Goal: Information Seeking & Learning: Learn about a topic

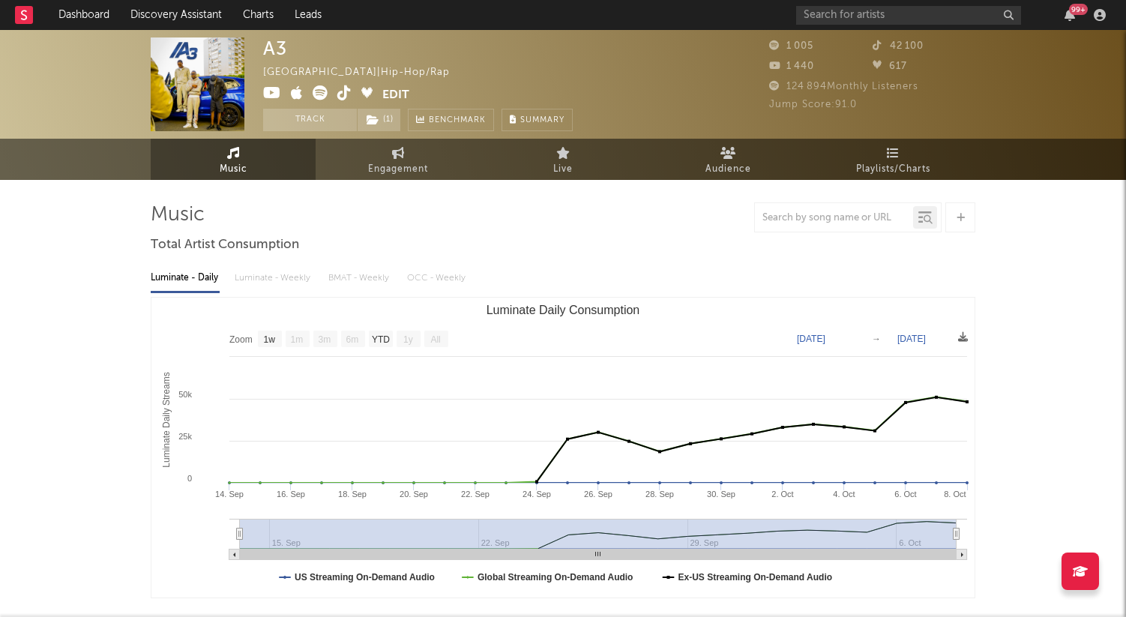
select select "1w"
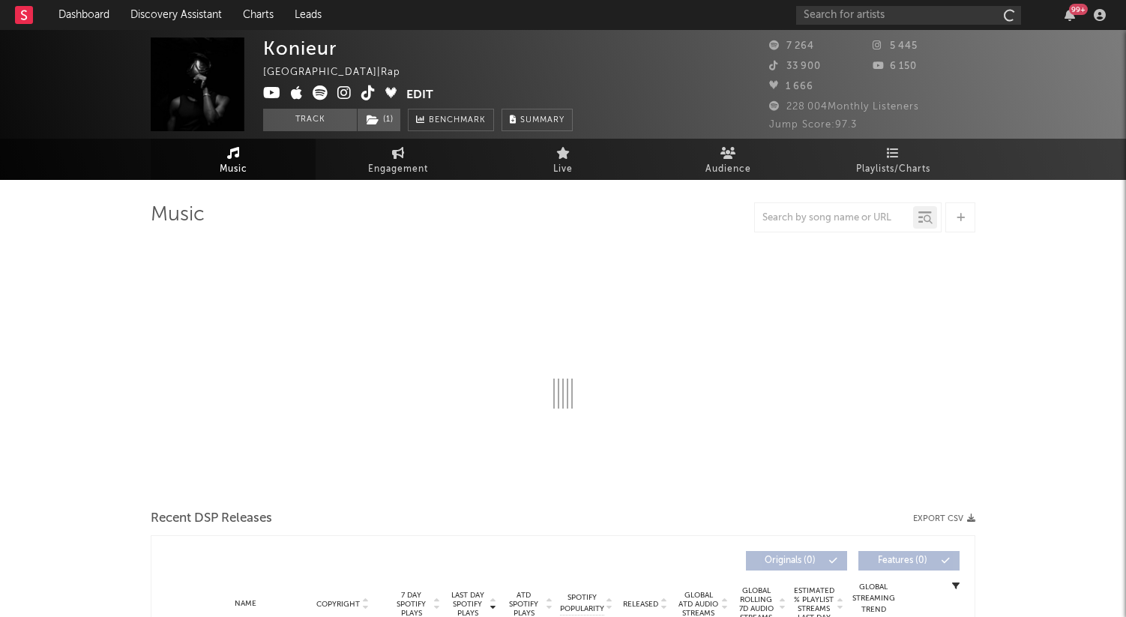
select select "1w"
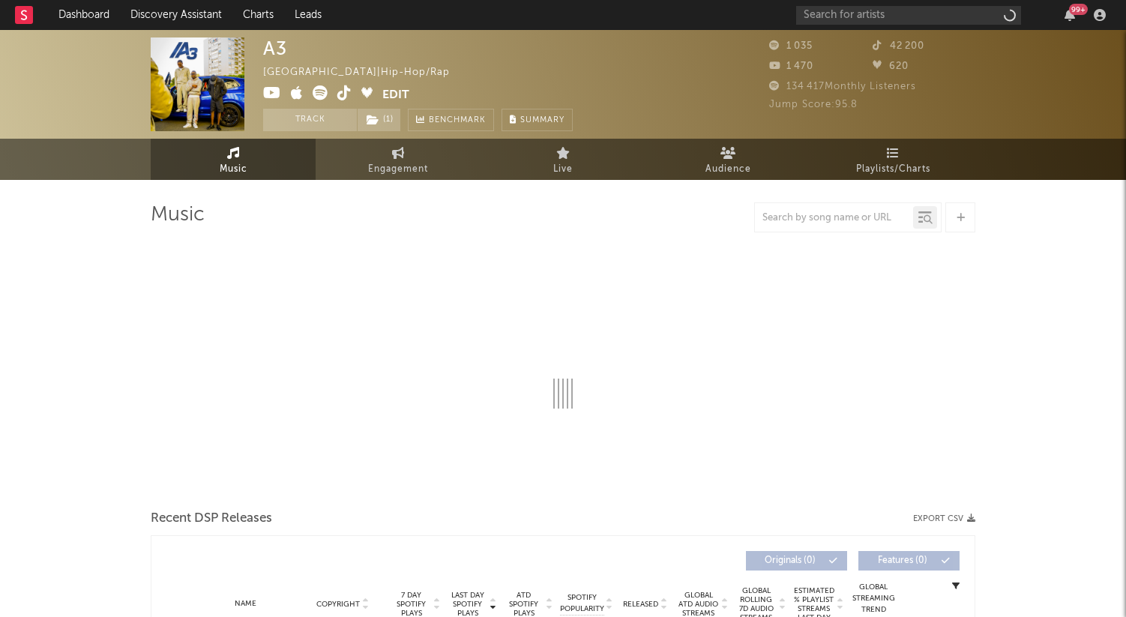
select select "1w"
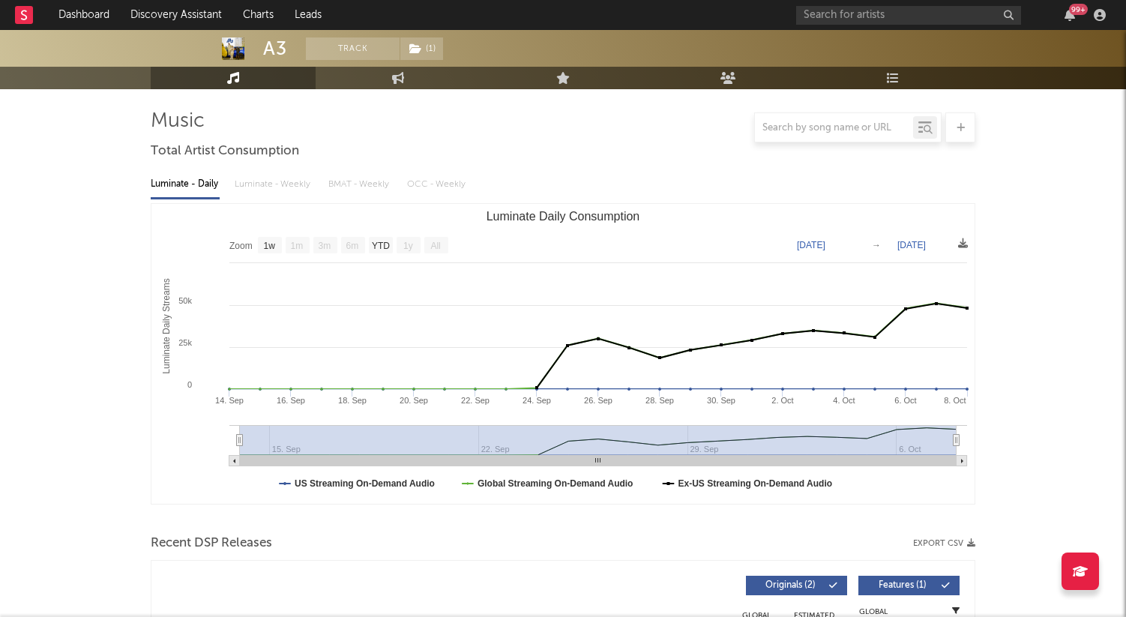
scroll to position [94, 0]
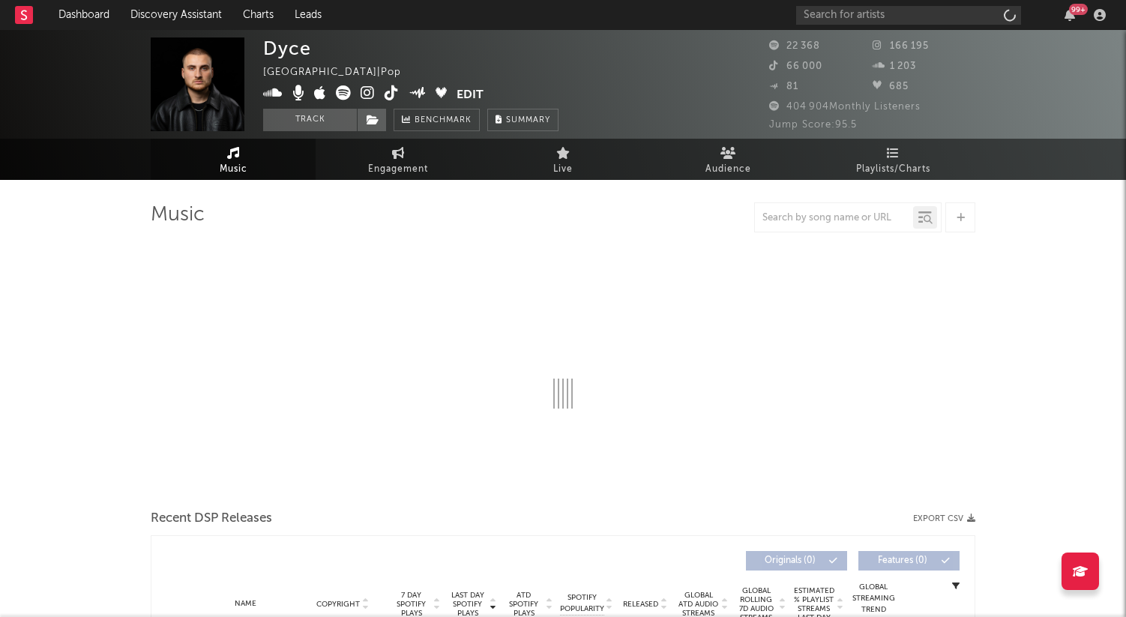
select select "6m"
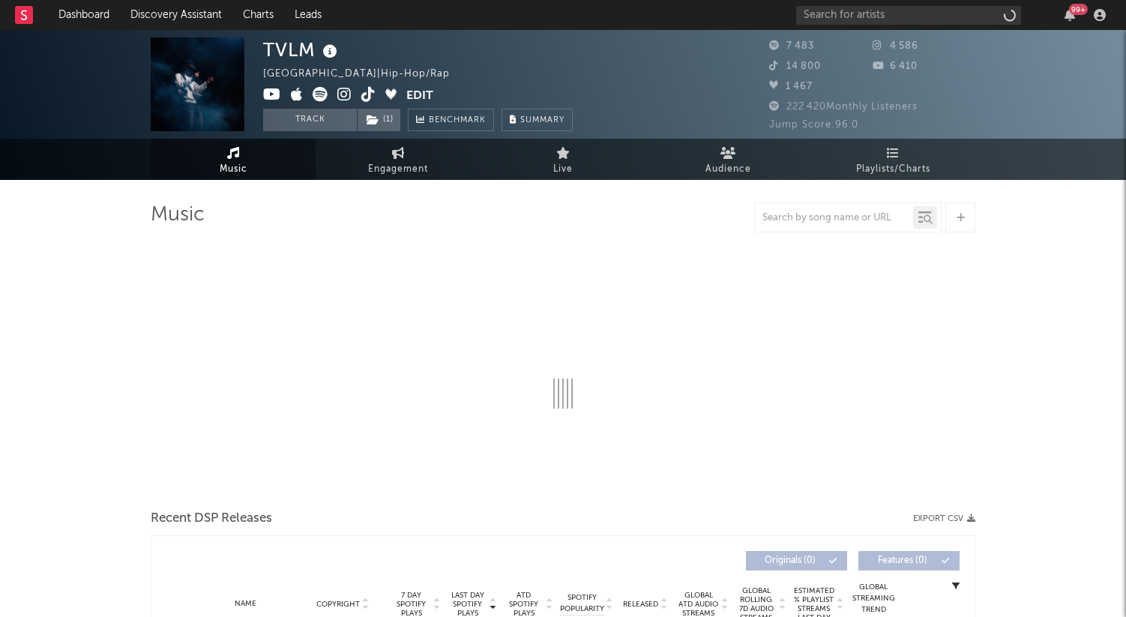
select select "1w"
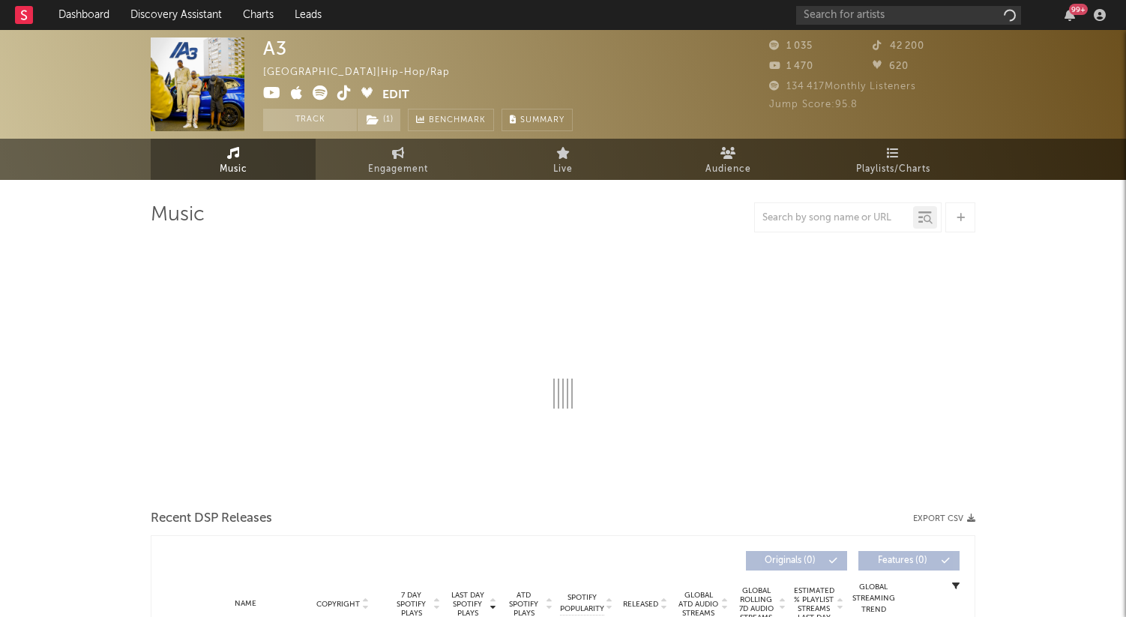
select select "1w"
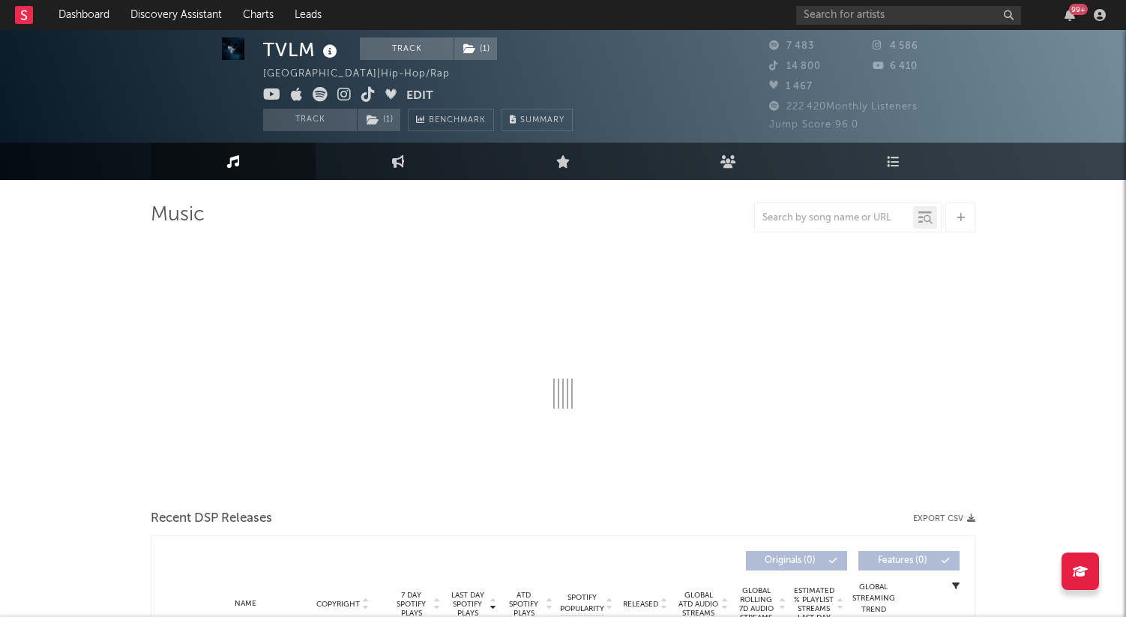
select select "1w"
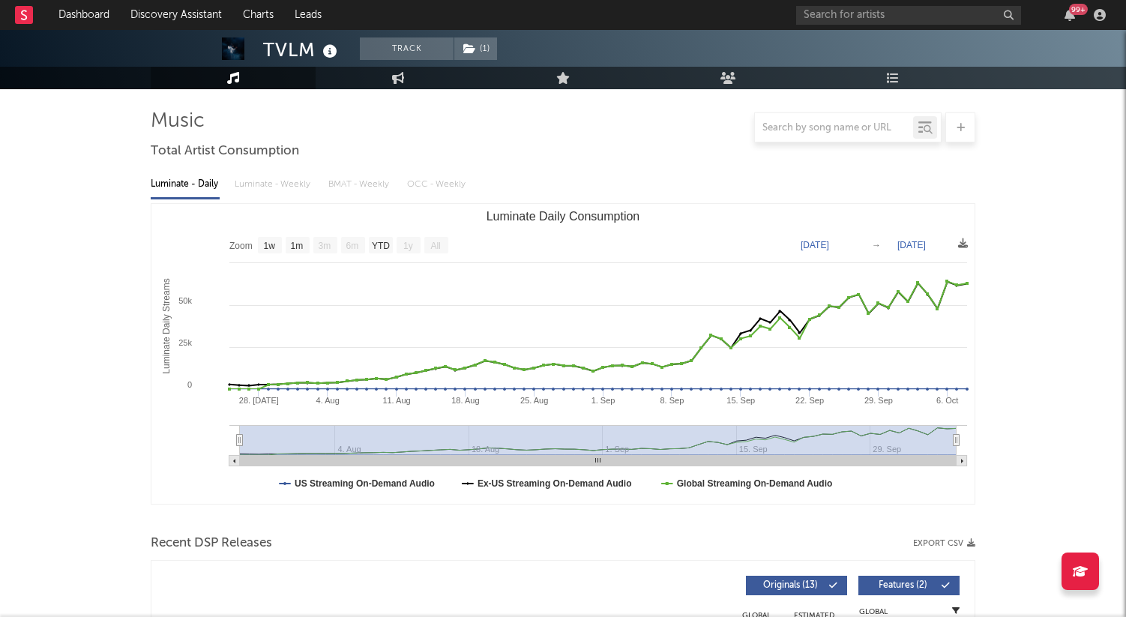
scroll to position [122, 0]
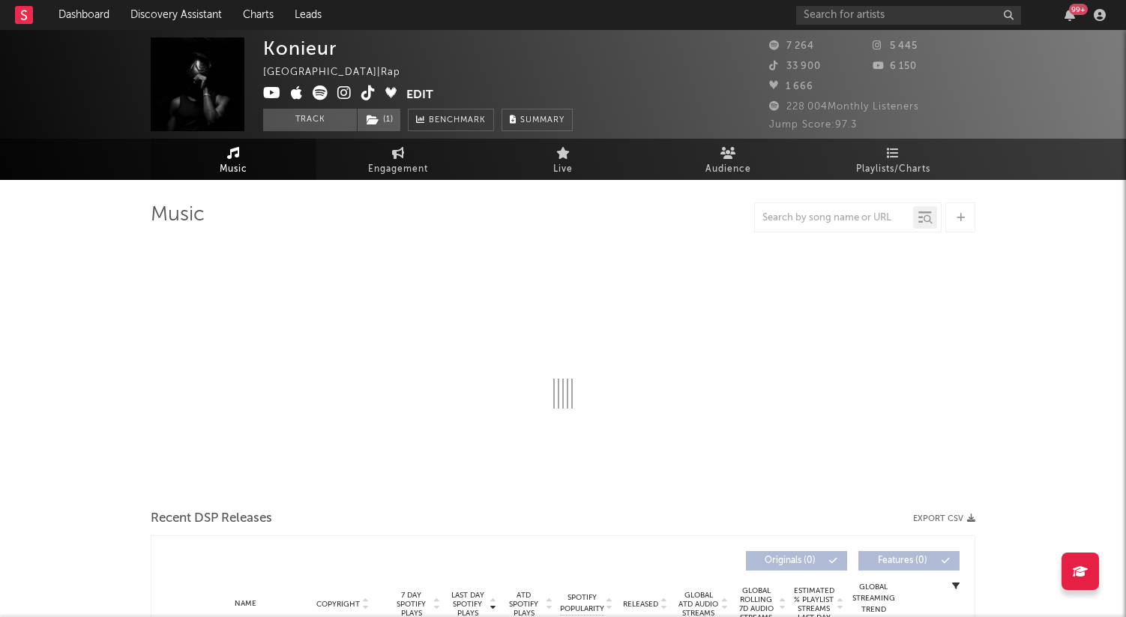
select select "1w"
